Goal: Task Accomplishment & Management: Manage account settings

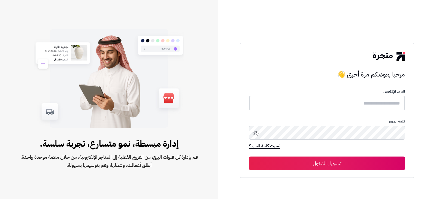
click at [348, 106] on input "text" at bounding box center [327, 103] width 156 height 14
paste input "**********"
type input "**********"
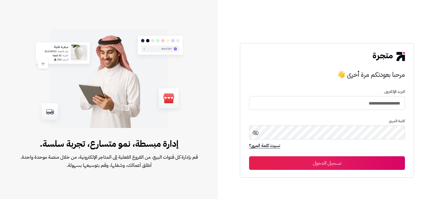
click at [347, 162] on button "تسجيل الدخول" at bounding box center [327, 164] width 156 height 14
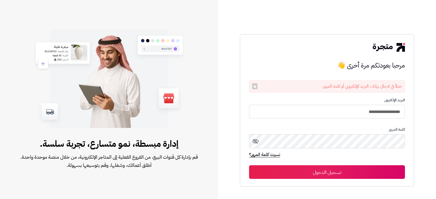
click at [256, 142] on icon at bounding box center [256, 141] width 7 height 7
click at [410, 140] on div "**********" at bounding box center [327, 110] width 175 height 153
click at [249, 166] on button "تسجيل الدخول" at bounding box center [327, 173] width 156 height 14
click at [257, 143] on icon at bounding box center [256, 141] width 6 height 5
click at [249, 166] on button "تسجيل الدخول" at bounding box center [327, 173] width 156 height 14
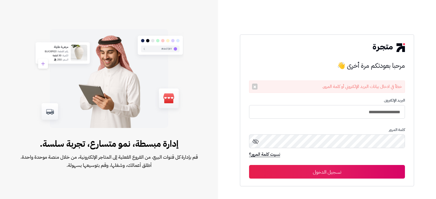
click at [255, 139] on icon at bounding box center [256, 142] width 7 height 7
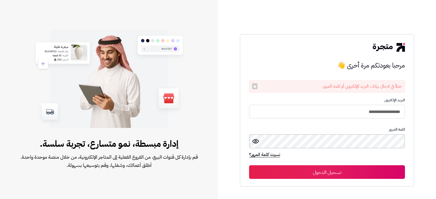
click at [249, 166] on button "تسجيل الدخول" at bounding box center [327, 173] width 156 height 14
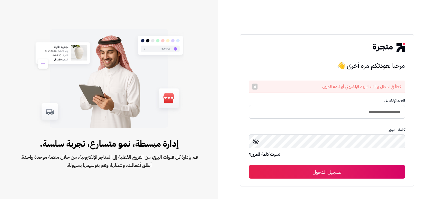
click at [360, 175] on button "تسجيل الدخول" at bounding box center [327, 172] width 156 height 14
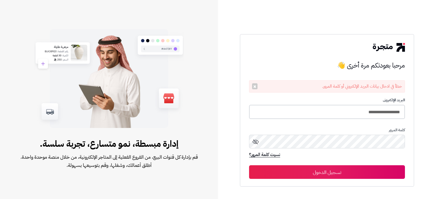
click at [398, 111] on input "**********" at bounding box center [327, 112] width 156 height 14
drag, startPoint x: 400, startPoint y: 112, endPoint x: 415, endPoint y: 112, distance: 15.0
click at [415, 112] on div "**********" at bounding box center [327, 99] width 218 height 199
type input "**********"
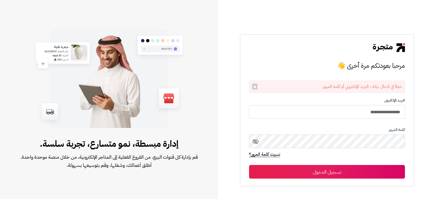
click at [257, 141] on icon at bounding box center [256, 141] width 6 height 5
click at [332, 169] on button "تسجيل الدخول" at bounding box center [327, 172] width 156 height 14
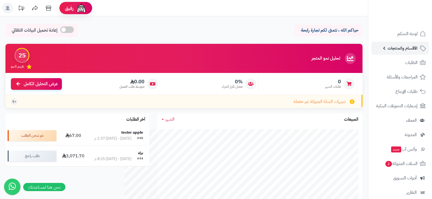
click at [416, 43] on link "الأقسام والمنتجات" at bounding box center [400, 48] width 57 height 13
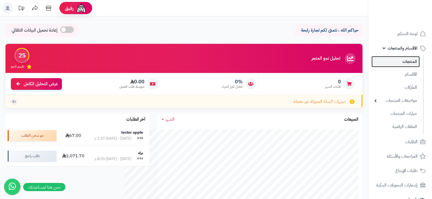
click at [406, 63] on link "المنتجات" at bounding box center [396, 61] width 48 height 11
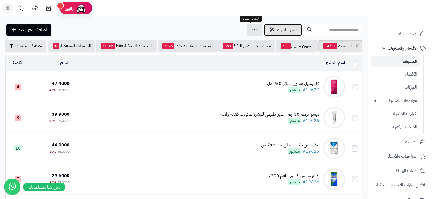
click at [277, 32] on span "التحرير لسريع" at bounding box center [287, 30] width 21 height 7
click at [213, 84] on td "فاجيسيل غسول نسائي 250 مل #19627 منشور" at bounding box center [210, 87] width 276 height 31
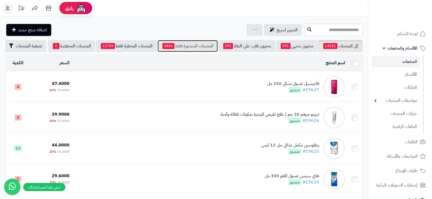
click at [180, 47] on link "المنتجات المنشورة فقط 2826" at bounding box center [188, 46] width 60 height 12
click at [202, 47] on link "المنتجات المنشورة فقط 2826" at bounding box center [188, 46] width 60 height 12
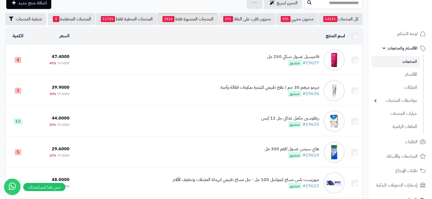
scroll to position [27, 0]
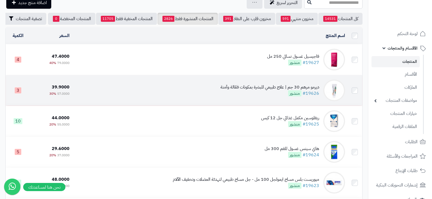
click at [72, 96] on td "ديرمو مرهم 30 جم | علاج طبيعي للبشرة بمكونات فعّالة وآمنة #19626 منشور" at bounding box center [210, 90] width 276 height 31
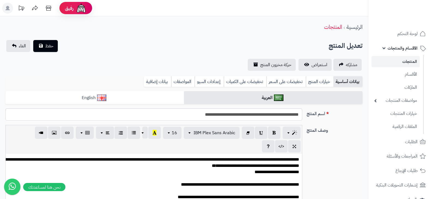
scroll to position [2, 0]
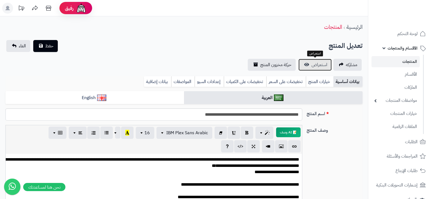
click at [308, 65] on link "استعراض" at bounding box center [315, 65] width 33 height 12
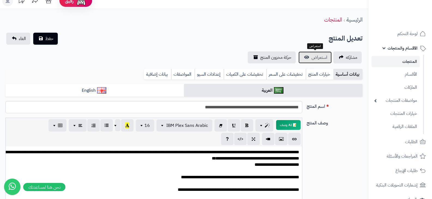
scroll to position [0, 0]
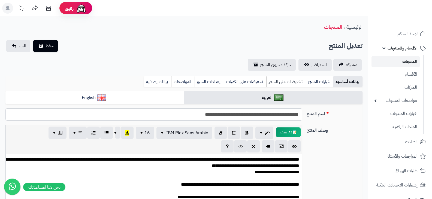
click at [305, 83] on link "تخفيضات على السعر" at bounding box center [286, 81] width 40 height 11
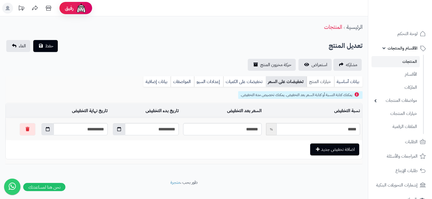
click at [313, 83] on link "خيارات المنتج" at bounding box center [321, 81] width 28 height 11
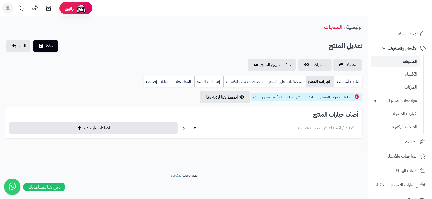
click at [285, 79] on link "تخفيضات على السعر" at bounding box center [286, 81] width 40 height 11
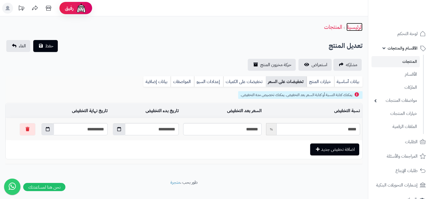
click at [349, 30] on link "الرئيسية" at bounding box center [355, 27] width 16 height 8
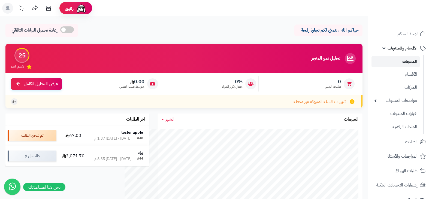
click at [401, 60] on link "المنتجات" at bounding box center [396, 61] width 48 height 11
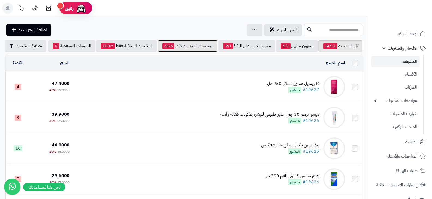
click at [172, 48] on link "المنتجات المنشورة فقط 2826" at bounding box center [188, 46] width 60 height 12
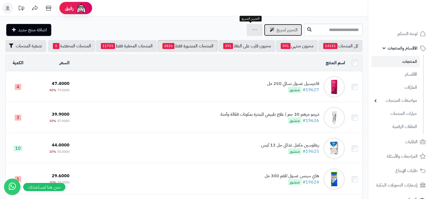
click at [277, 30] on span "التحرير لسريع" at bounding box center [287, 30] width 21 height 7
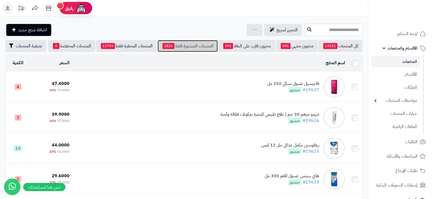
click at [184, 43] on link "المنتجات المنشورة فقط 2826" at bounding box center [188, 46] width 60 height 12
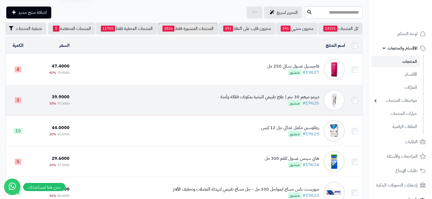
scroll to position [27, 0]
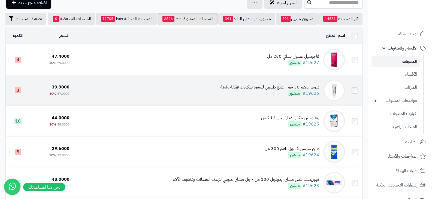
click at [86, 91] on td "ديرمو مرهم 30 جم | علاج طبيعي للبشرة بمكونات فعّالة وآمنة #19626 منشور" at bounding box center [210, 90] width 276 height 31
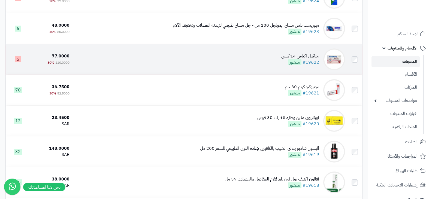
scroll to position [218, 0]
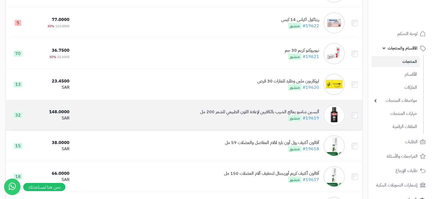
click at [206, 122] on td "ألبسين شامبو يعالج الشيب بالكافيين لإعادة اللون الطبيعي للشعر 200 مل #19619 منش…" at bounding box center [210, 115] width 276 height 31
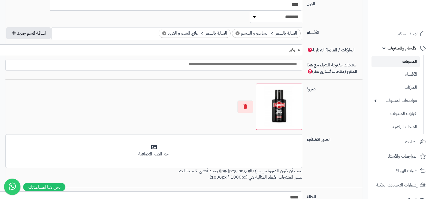
scroll to position [337, 0]
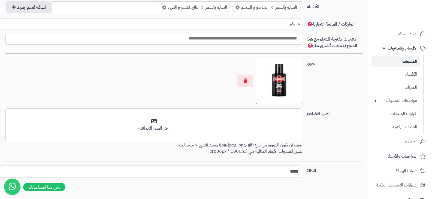
click at [256, 166] on select "***** ****" at bounding box center [127, 172] width 350 height 12
select select "*"
click at [0, 166] on select "***** ****" at bounding box center [127, 172] width 350 height 12
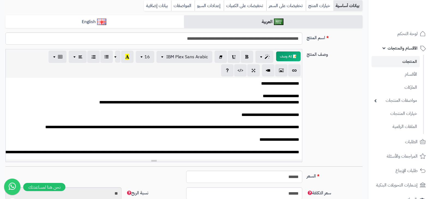
scroll to position [0, 0]
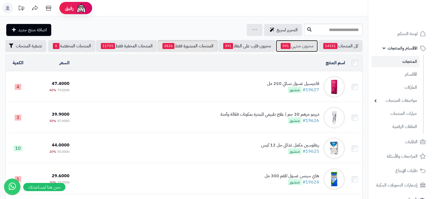
click at [305, 49] on link "مخزون منتهي 591" at bounding box center [297, 46] width 42 height 12
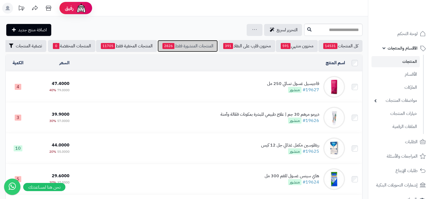
click at [165, 47] on span "2826" at bounding box center [169, 46] width 12 height 6
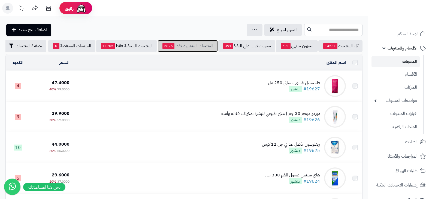
click at [186, 43] on link "المنتجات المنشورة فقط 2826" at bounding box center [188, 46] width 60 height 12
